Goal: Task Accomplishment & Management: Manage account settings

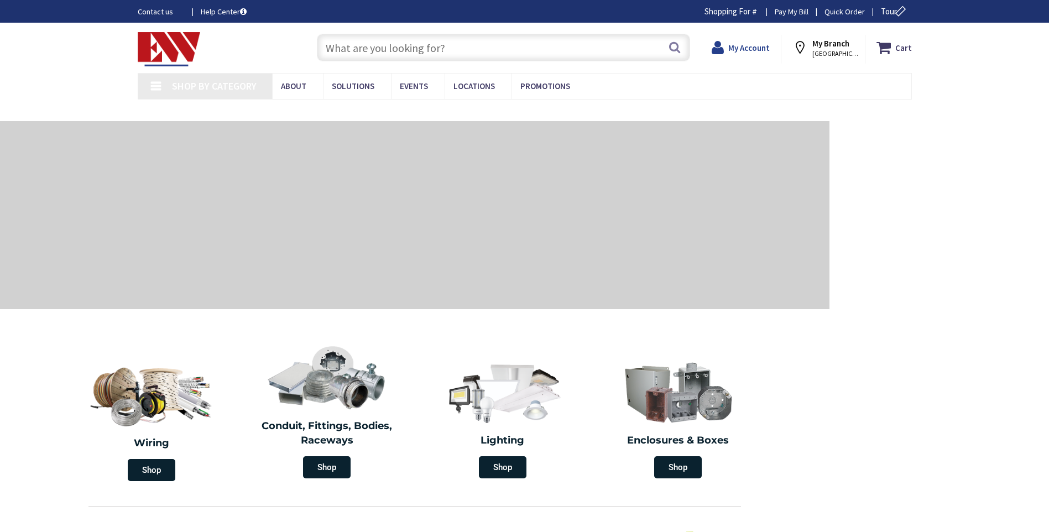
click at [756, 59] on div "My Account" at bounding box center [741, 49] width 80 height 29
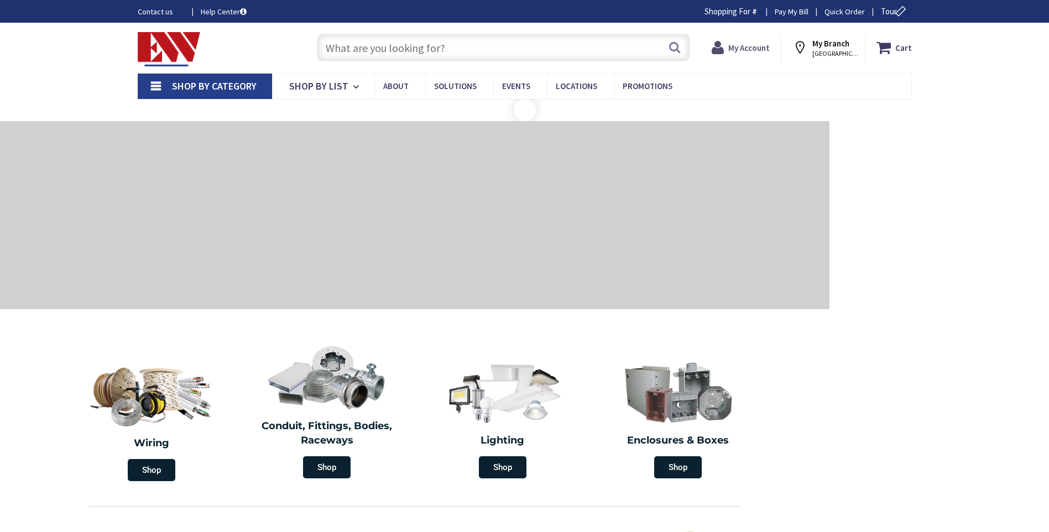
click at [754, 51] on strong "My Account" at bounding box center [749, 48] width 41 height 11
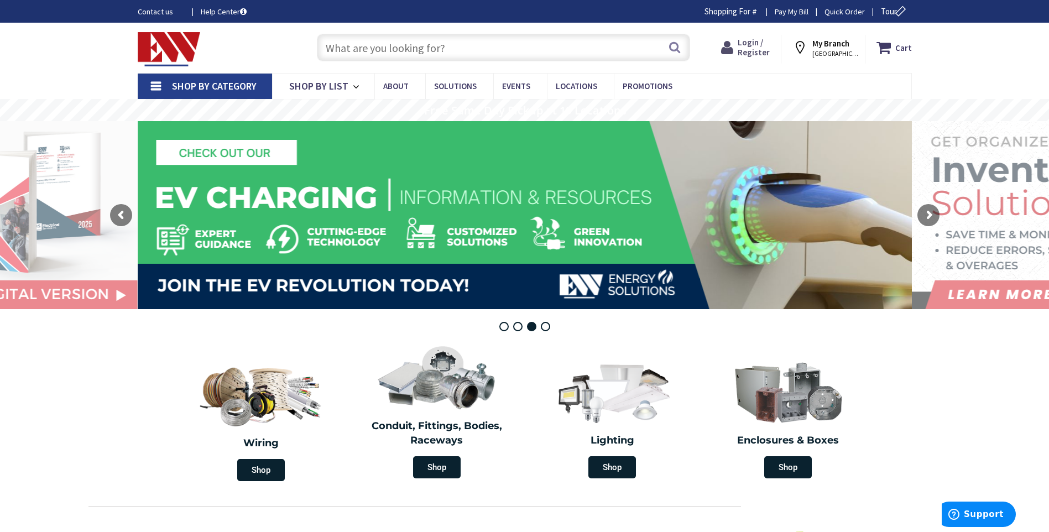
click at [755, 42] on span "Login / Register" at bounding box center [754, 47] width 32 height 20
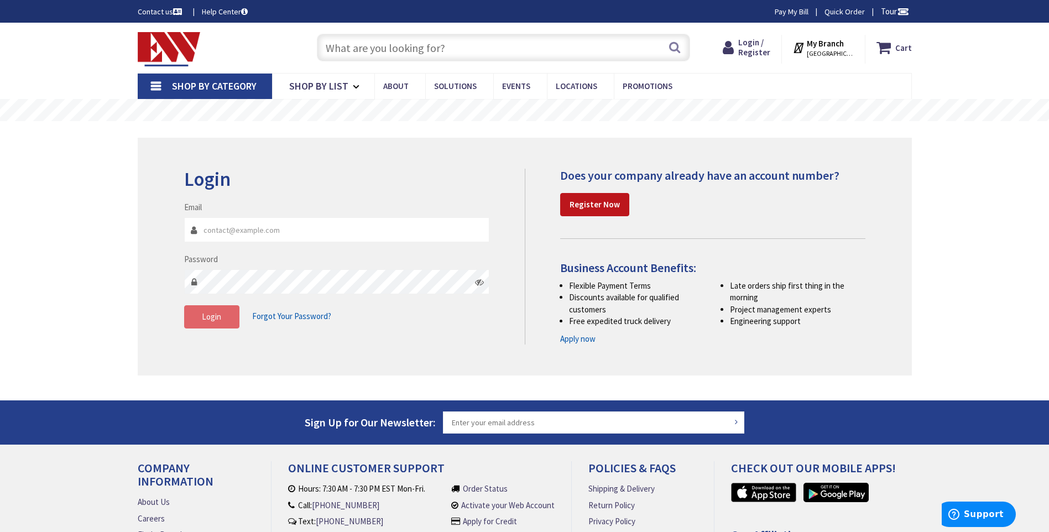
type input "[PERSON_NAME][EMAIL_ADDRESS][DOMAIN_NAME]"
click at [216, 320] on span "Login" at bounding box center [211, 316] width 19 height 11
